Goal: Find specific page/section: Find specific page/section

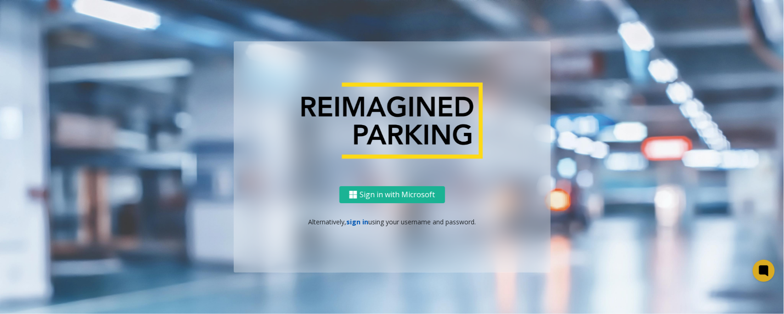
click at [361, 222] on link "sign in" at bounding box center [357, 221] width 22 height 9
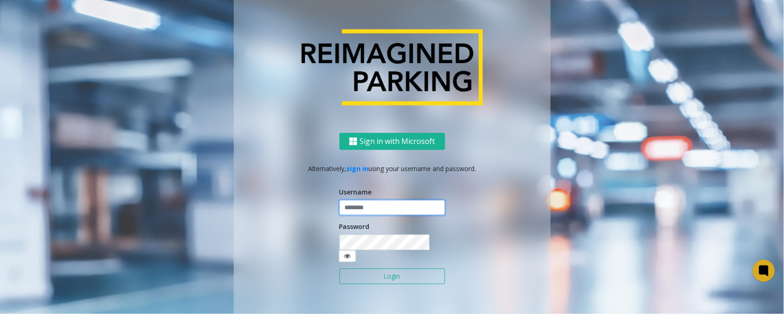
type input "*****"
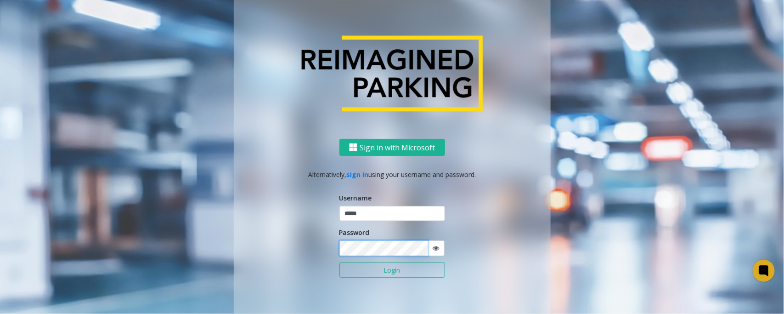
click at [339, 262] on button "Login" at bounding box center [392, 270] width 106 height 16
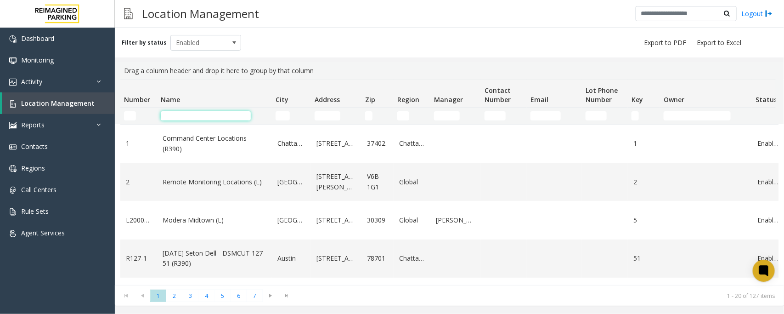
click at [191, 117] on input "Name Filter" at bounding box center [206, 115] width 90 height 9
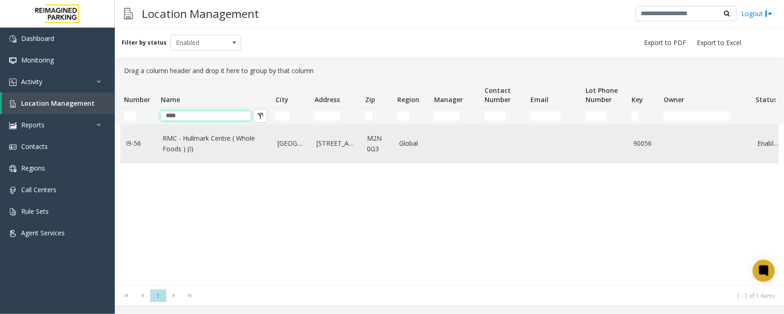
type input "****"
click at [212, 140] on link "RMC - Hullmark Centre ( Whole Foods ) (I)" at bounding box center [215, 143] width 104 height 21
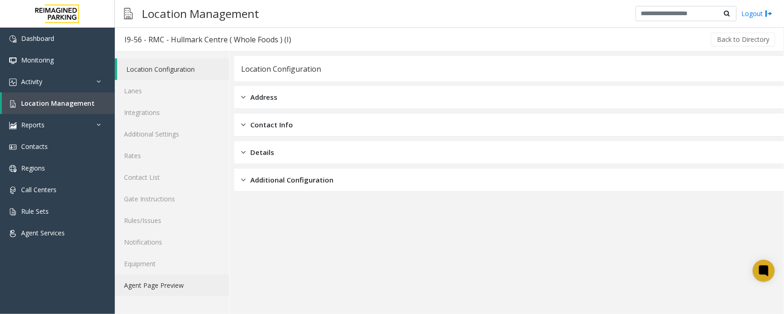
click at [190, 280] on link "Agent Page Preview" at bounding box center [172, 285] width 114 height 22
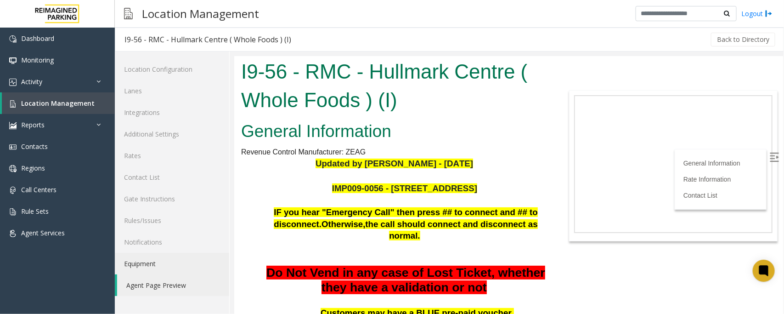
scroll to position [115, 0]
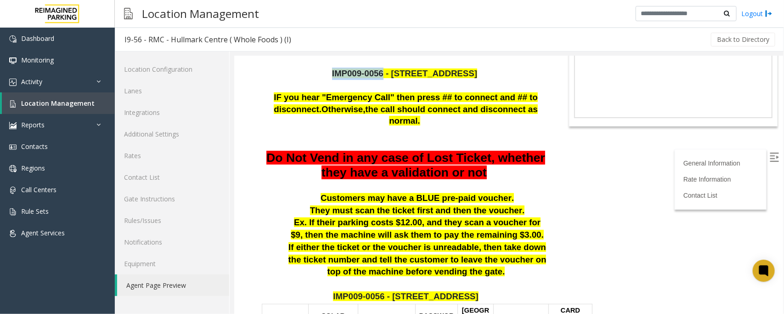
drag, startPoint x: 347, startPoint y: 73, endPoint x: 394, endPoint y: 72, distance: 47.3
click at [394, 72] on p "IMP009-0056 - [STREET_ADDRESS]" at bounding box center [405, 73] width 283 height 12
copy span "IMP009-0056"
